Goal: Check status: Check status

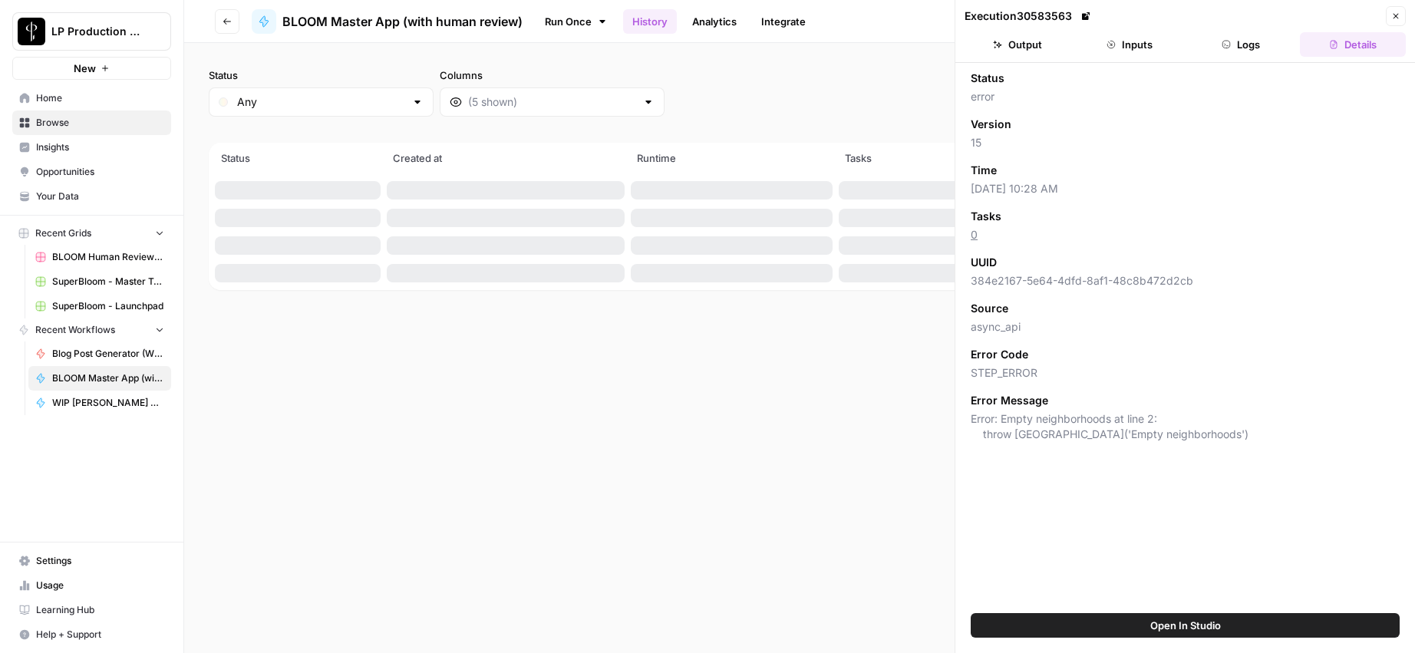
click at [1114, 45] on icon "button" at bounding box center [1111, 45] width 8 height 8
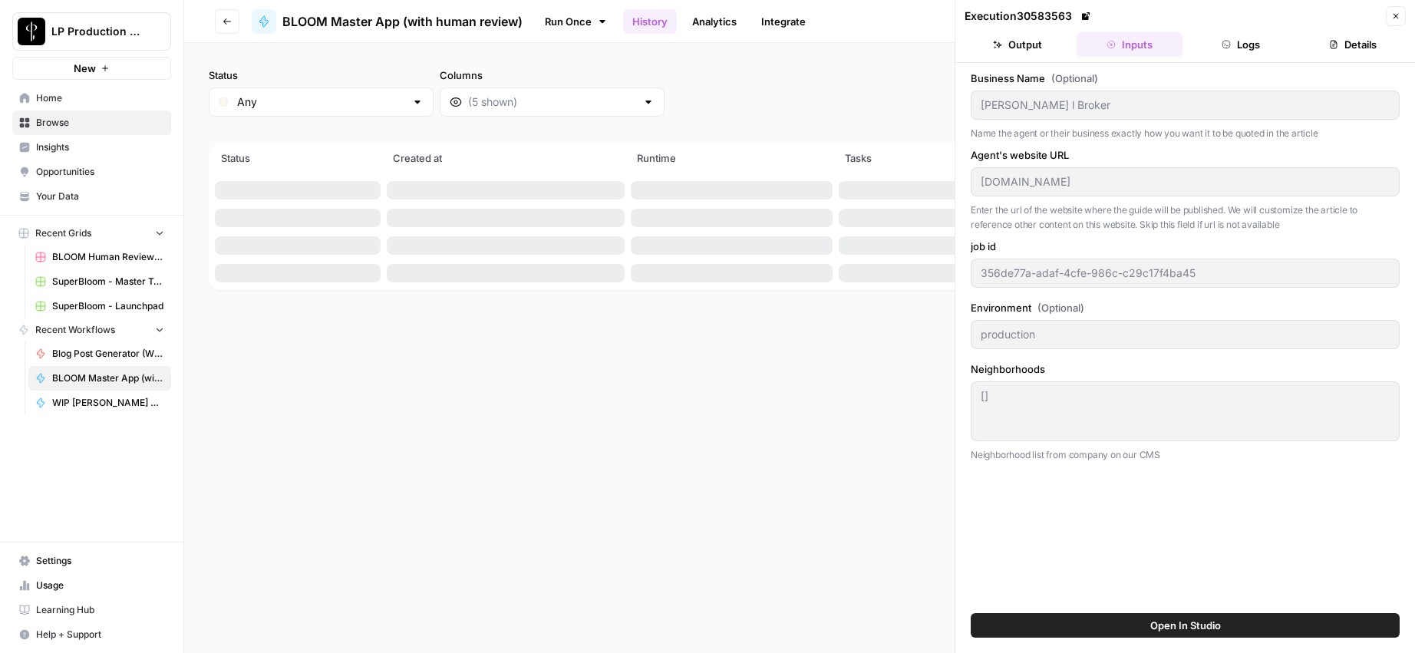
click at [1035, 42] on button "Output" at bounding box center [1017, 44] width 106 height 25
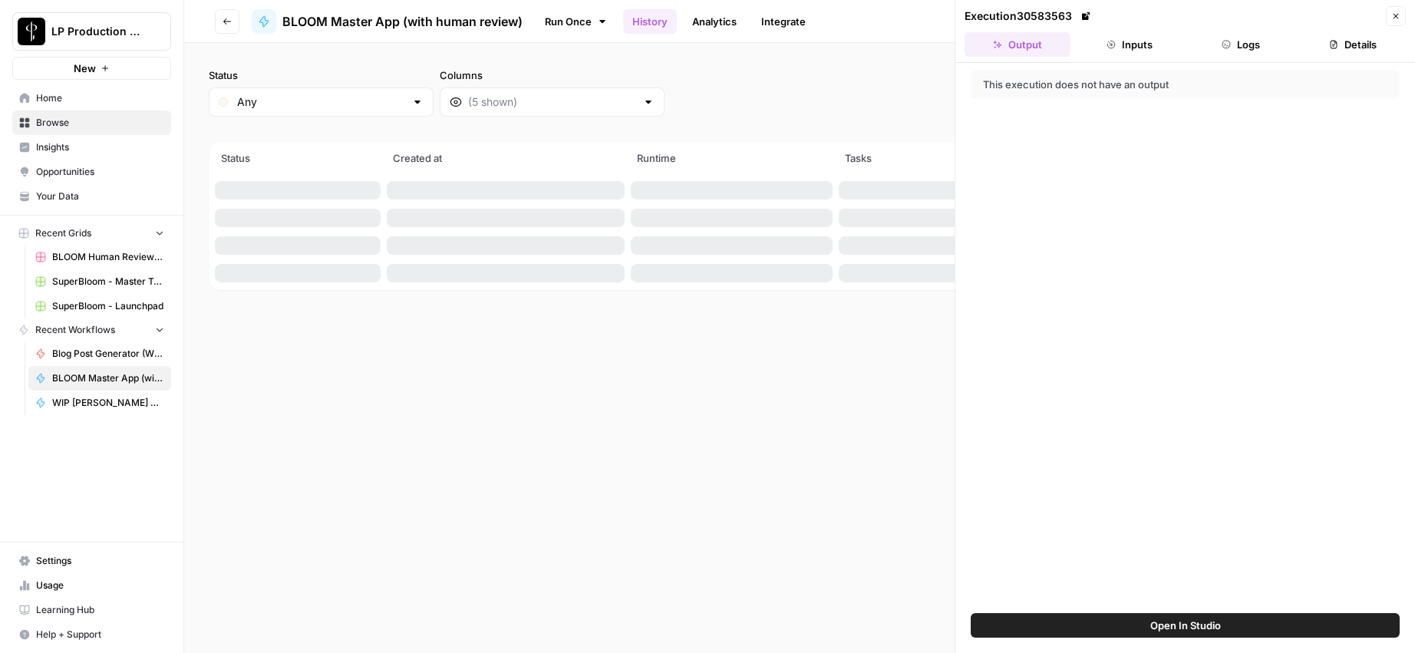
click at [1126, 41] on button "Inputs" at bounding box center [1129, 44] width 106 height 25
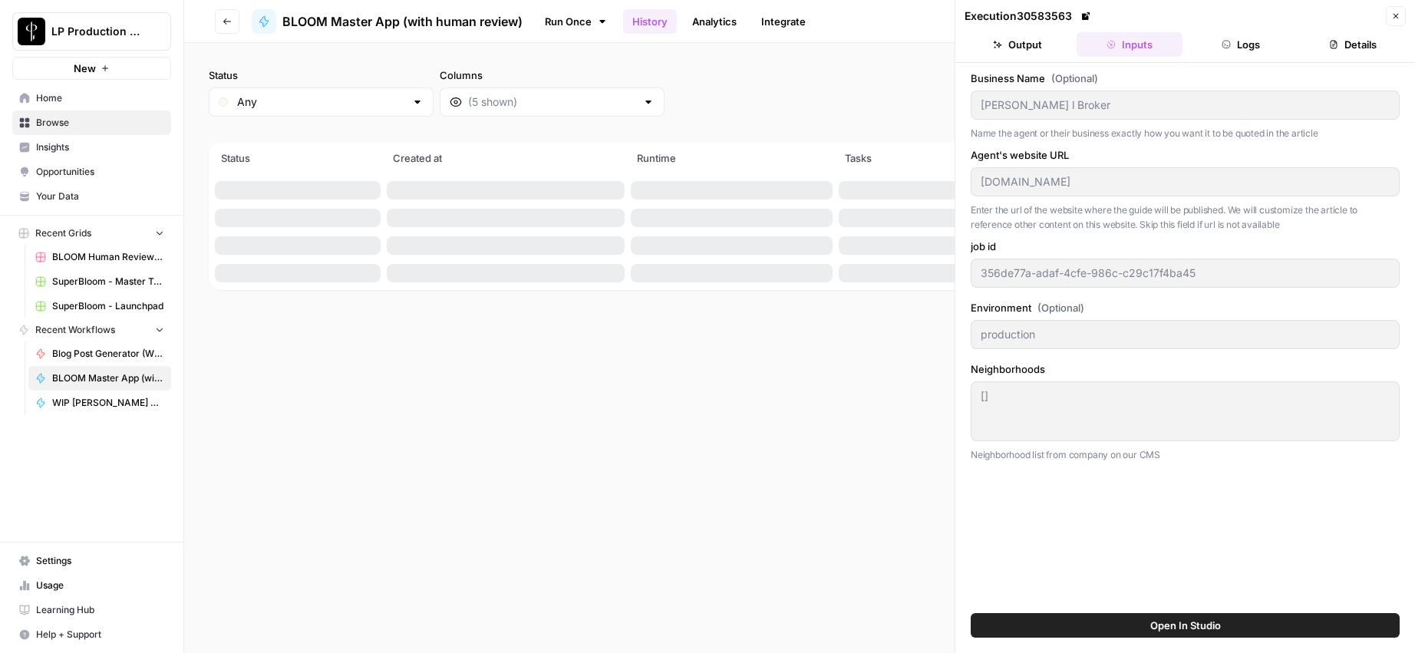
click at [1246, 41] on button "Logs" at bounding box center [1241, 44] width 106 height 25
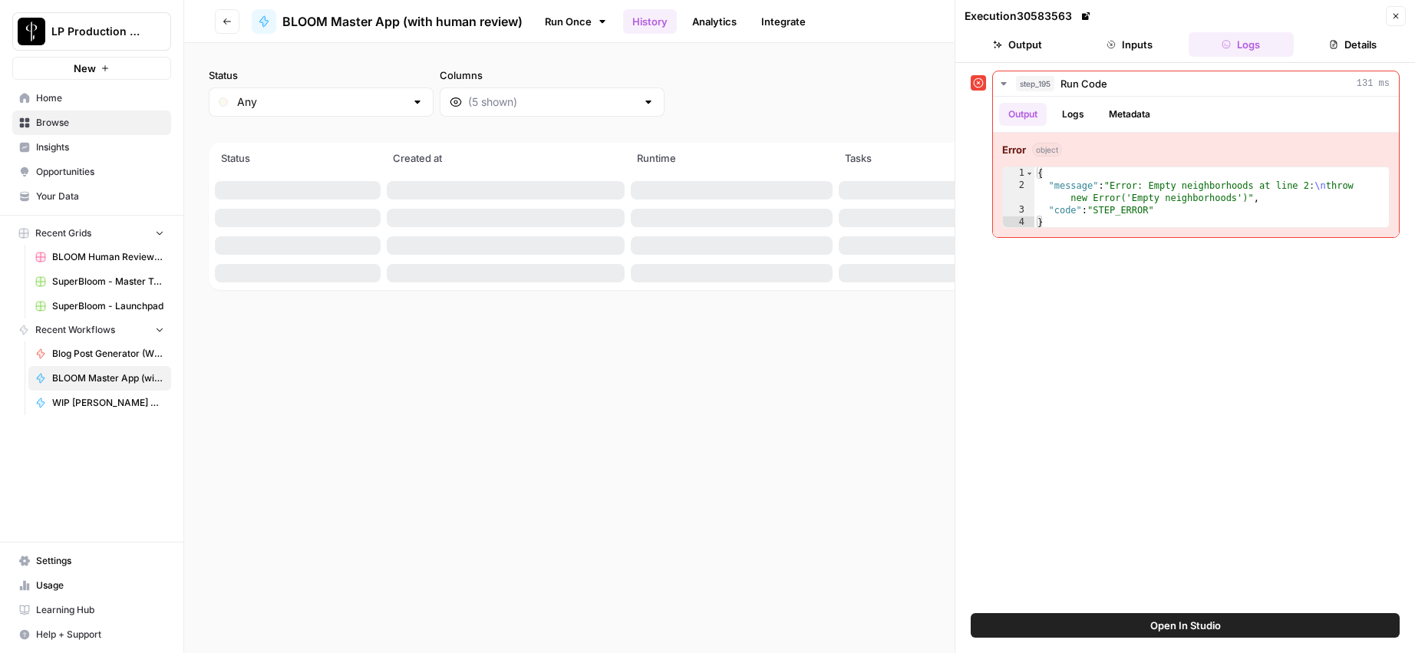
click at [1346, 41] on button "Details" at bounding box center [1353, 44] width 106 height 25
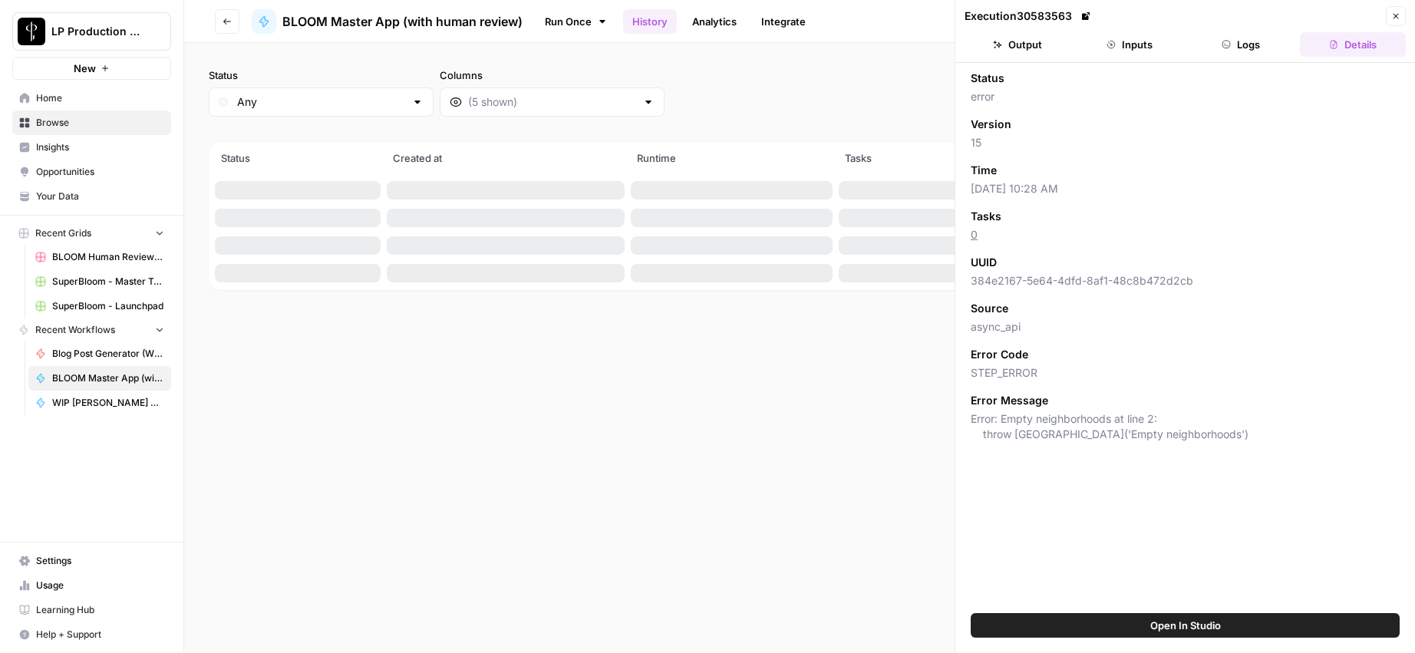
click at [1386, 15] on button "Close" at bounding box center [1396, 16] width 20 height 20
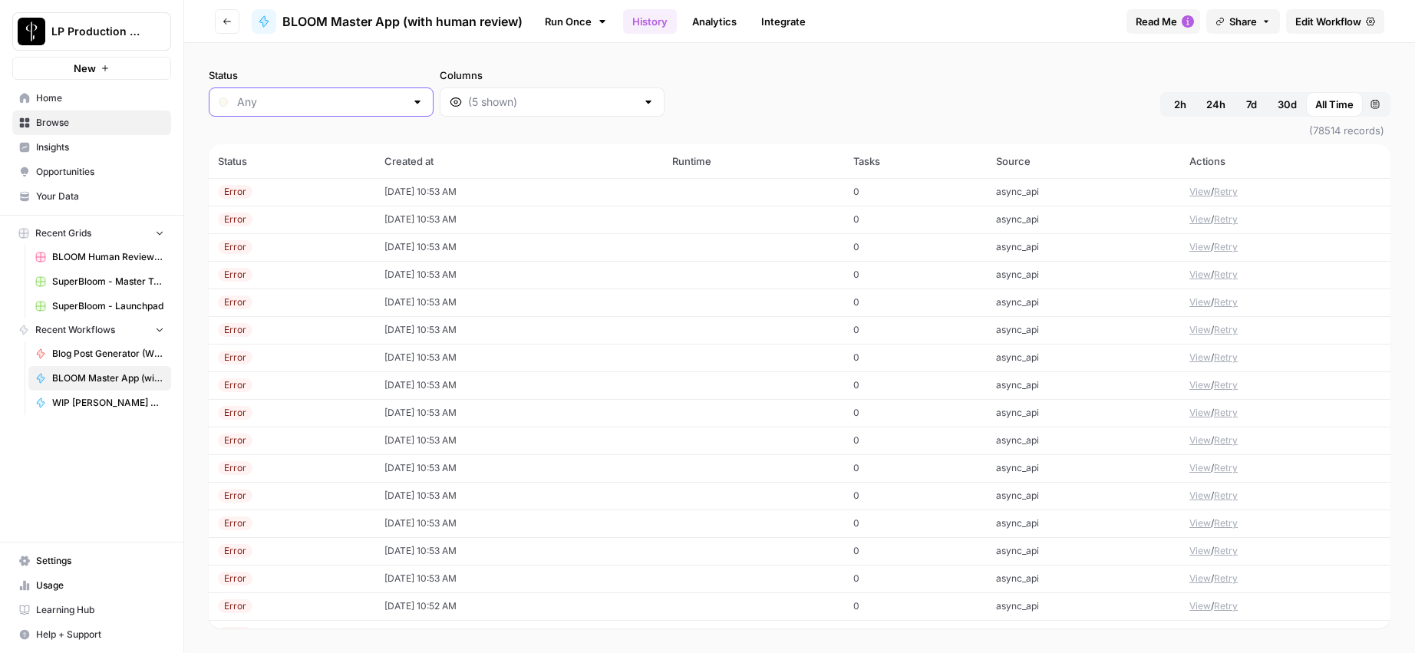
click at [305, 101] on input "Status" at bounding box center [321, 101] width 168 height 15
click at [258, 268] on span "Success" at bounding box center [304, 269] width 128 height 15
type input "Success"
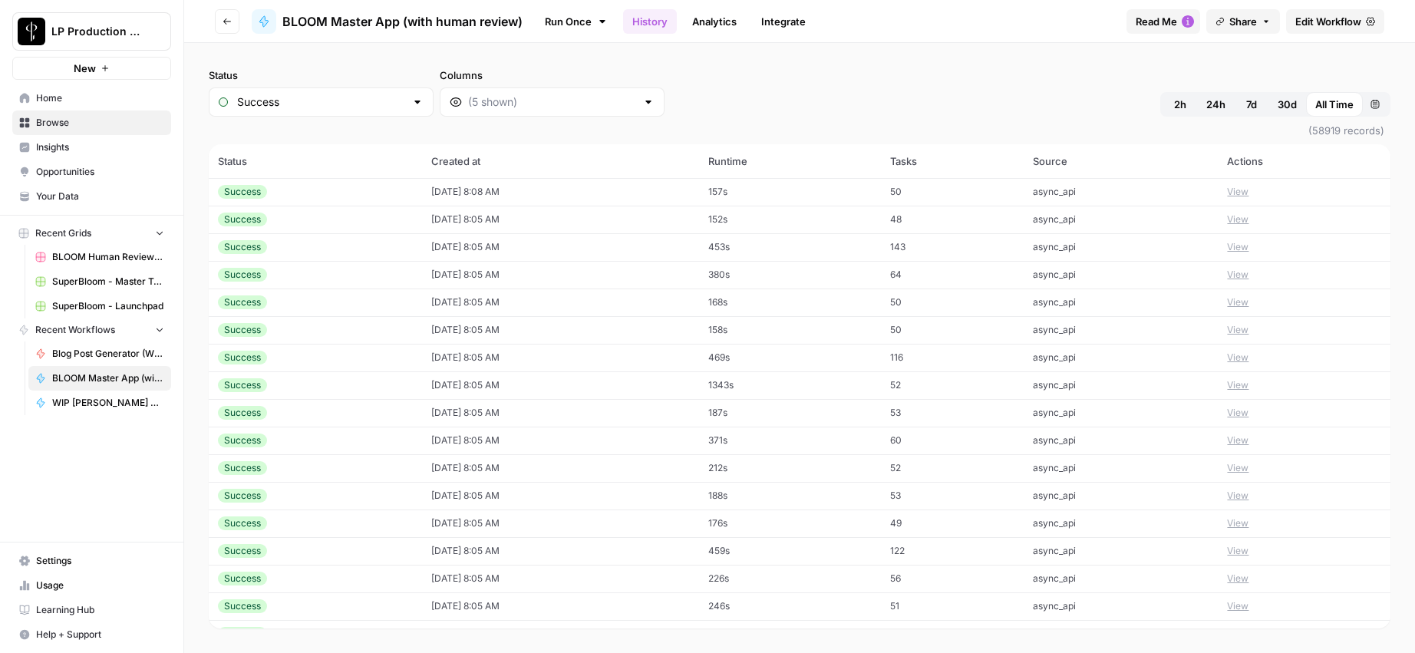
scroll to position [1239, 0]
click at [1215, 103] on span "24h" at bounding box center [1215, 104] width 19 height 15
click at [356, 106] on input "Status" at bounding box center [321, 101] width 168 height 15
click at [266, 143] on span "Any" at bounding box center [304, 140] width 128 height 15
type input "Any"
